Goal: Check status: Check status

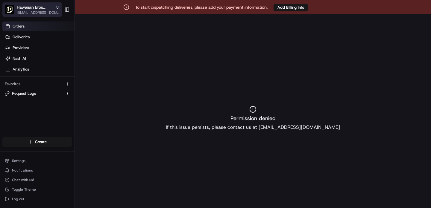
click at [36, 7] on span "Hawaiian Bros Parent Org" at bounding box center [35, 7] width 36 height 6
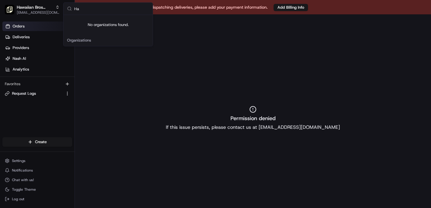
type input "H"
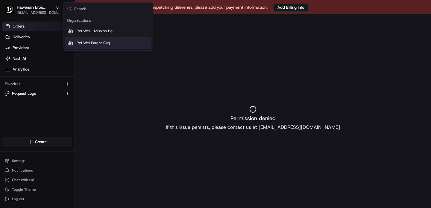
click at [216, 52] on div "Permission denied If this issue persists, please contact us at support@usenash.…" at bounding box center [253, 118] width 356 height 208
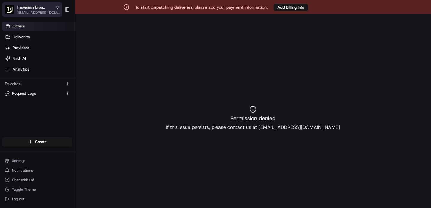
click at [34, 9] on span "Hawaiian Bros Parent Org" at bounding box center [35, 7] width 36 height 6
